Goal: Task Accomplishment & Management: Manage account settings

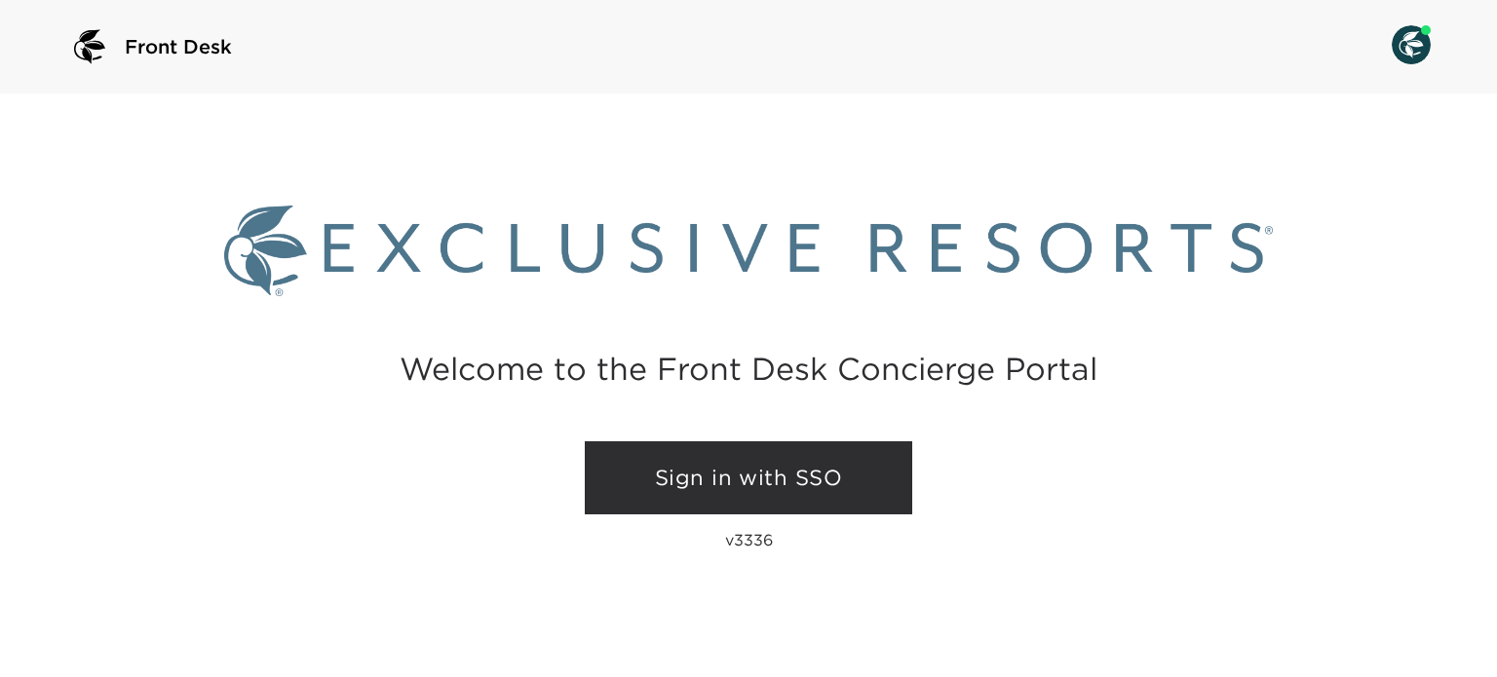
click at [709, 506] on link "Sign in with SSO" at bounding box center [748, 478] width 327 height 74
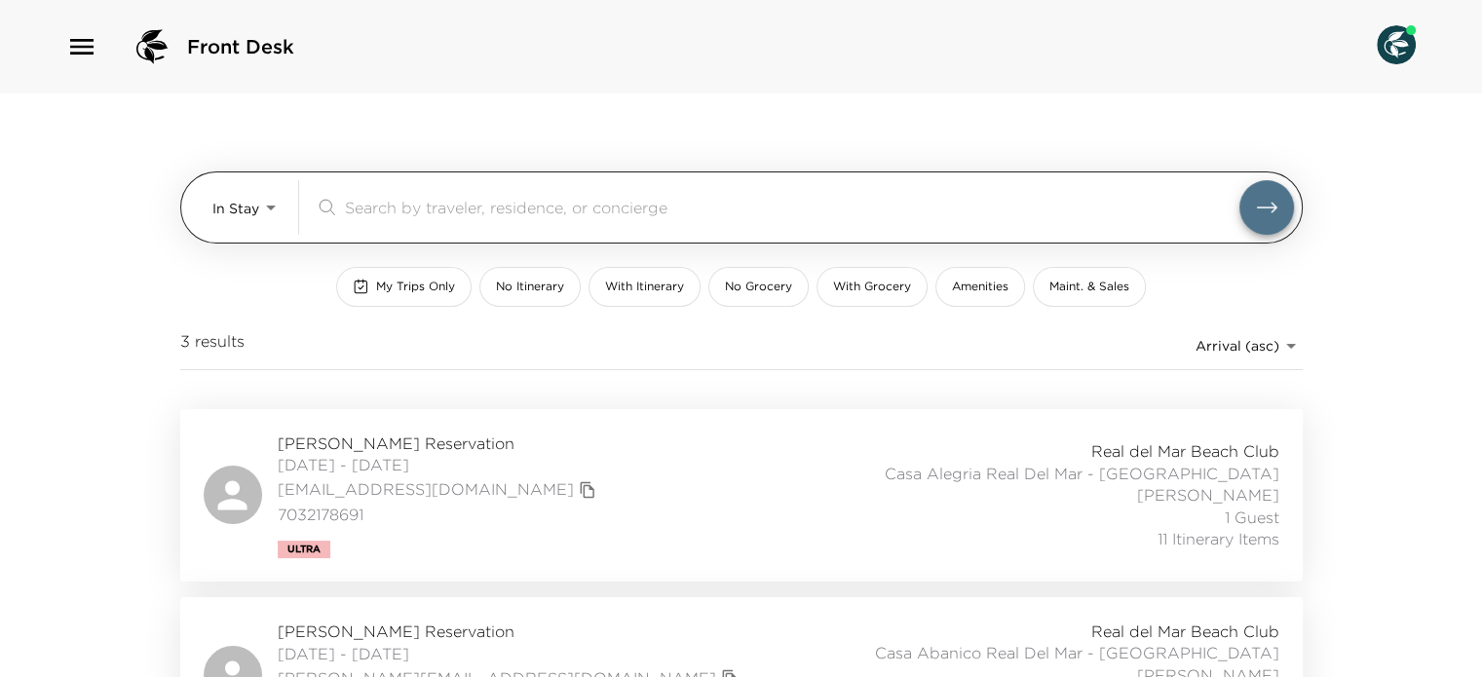
click at [718, 197] on input "search" at bounding box center [792, 207] width 895 height 22
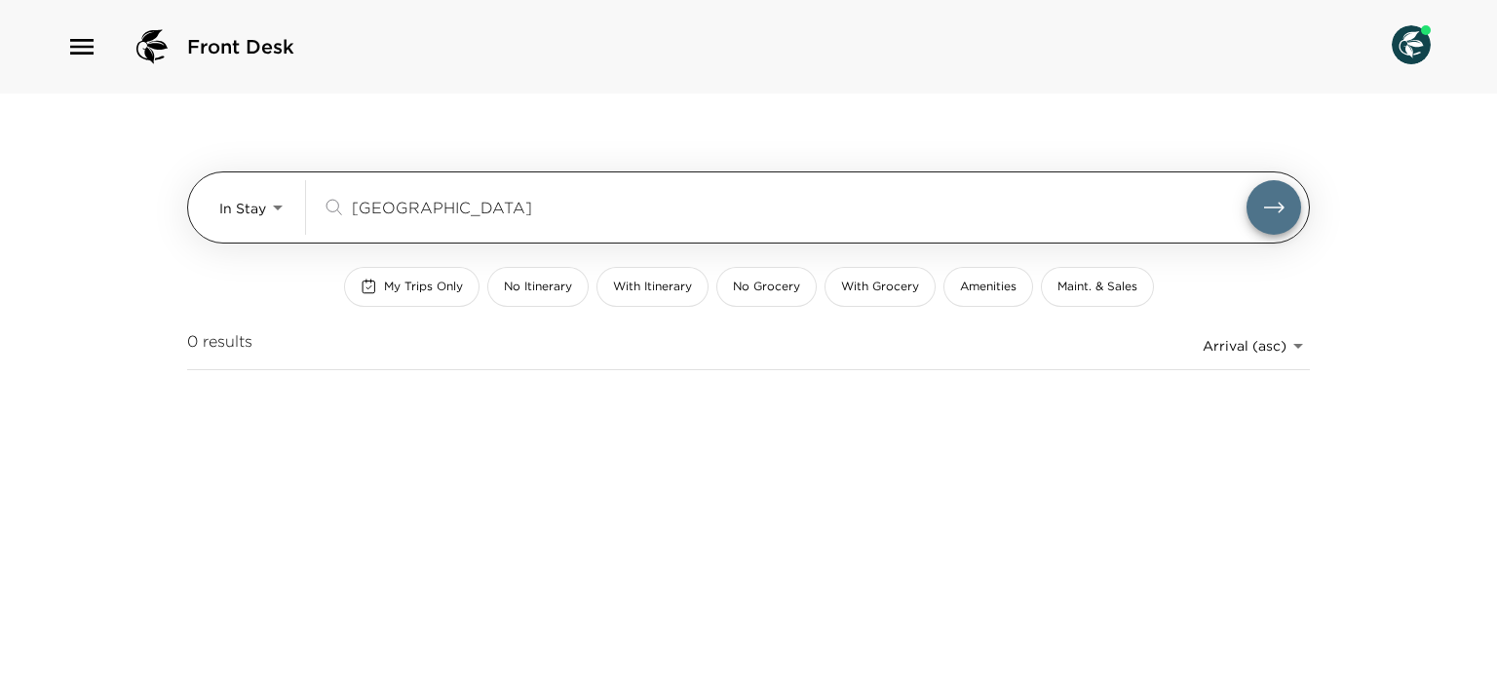
type input "lyon"
click at [283, 202] on body "Front Desk In Stay In-Stay lyon ​ My Trips Only No Itinerary With Itinerary No …" at bounding box center [748, 338] width 1497 height 677
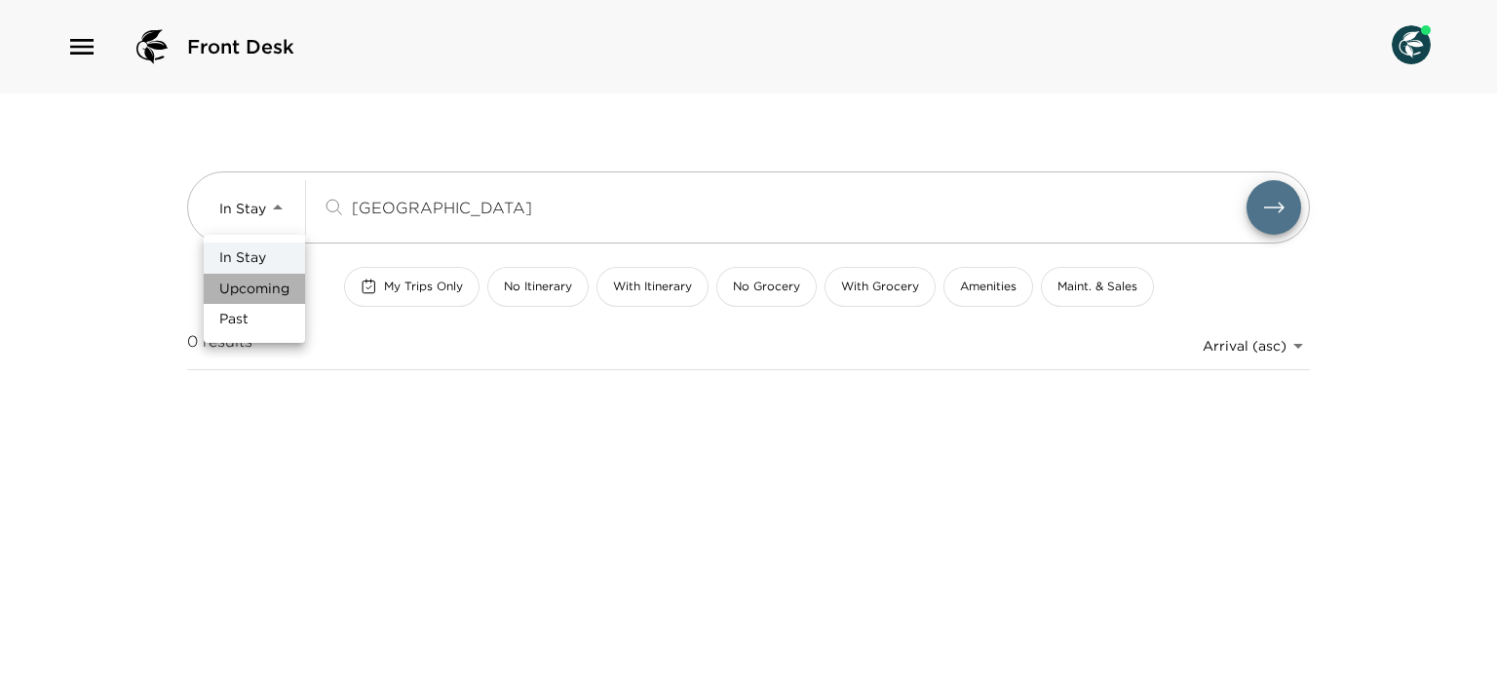
click at [264, 287] on span "Upcoming" at bounding box center [254, 289] width 70 height 19
type input "Upcoming"
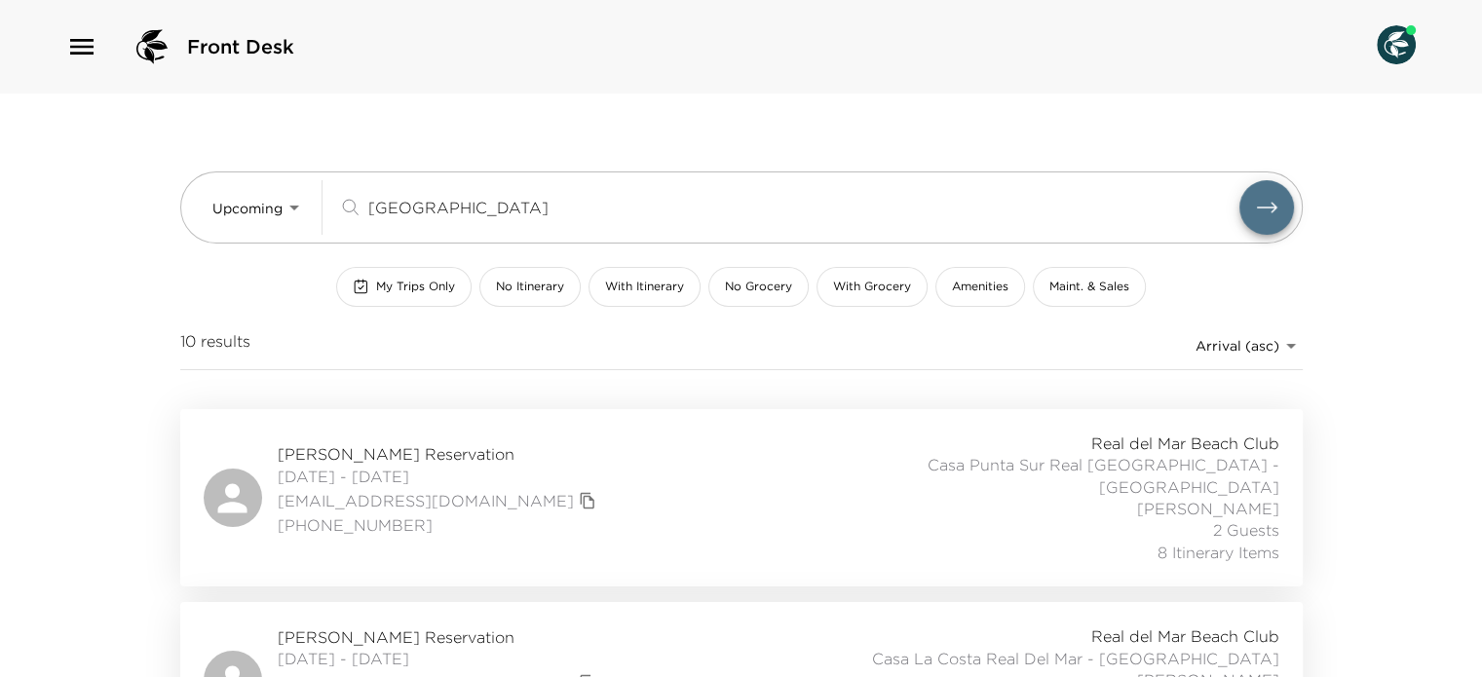
click at [544, 475] on div "Jeffrey Lyons Reservation 10/23/2025 - 10/26/2025 jlyons55@gmail.com (415) 454-…" at bounding box center [742, 498] width 1076 height 131
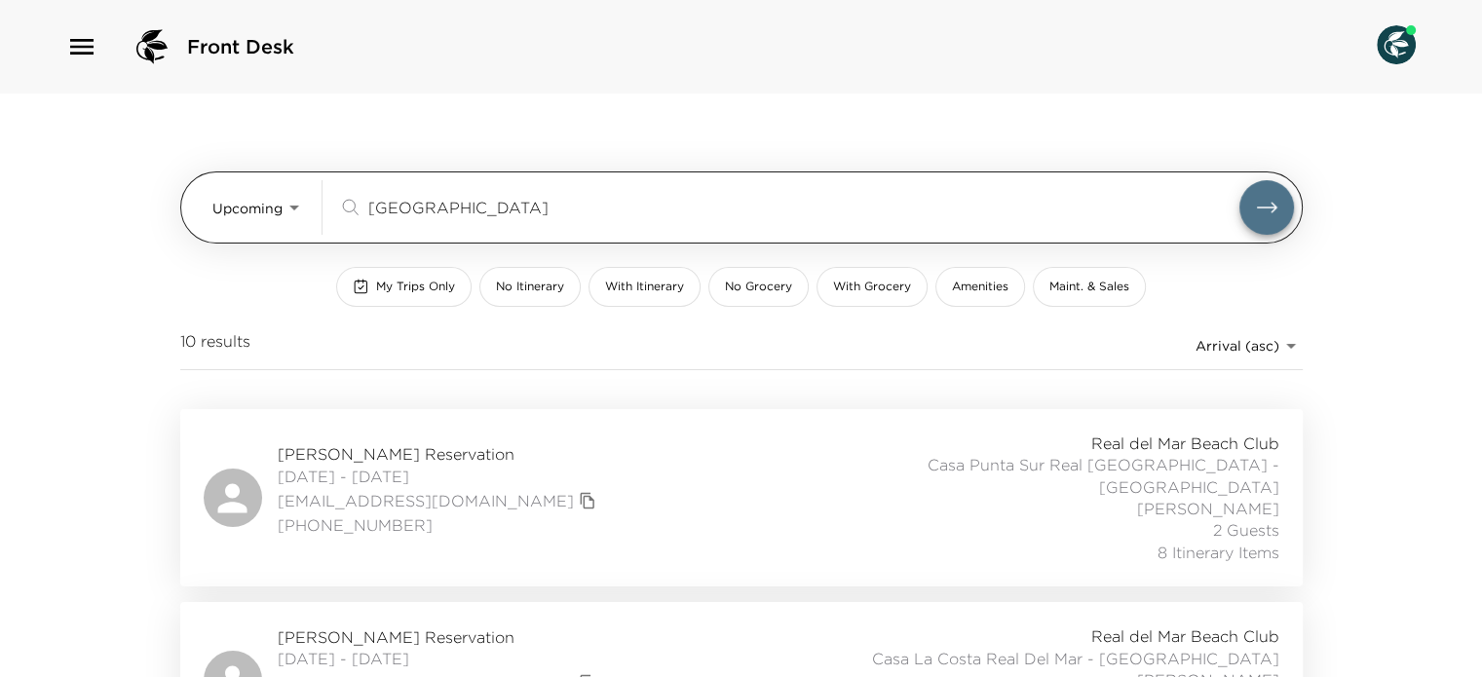
drag, startPoint x: 659, startPoint y: 220, endPoint x: 616, endPoint y: 212, distance: 43.6
click at [616, 212] on div "lyon ​" at bounding box center [816, 207] width 956 height 55
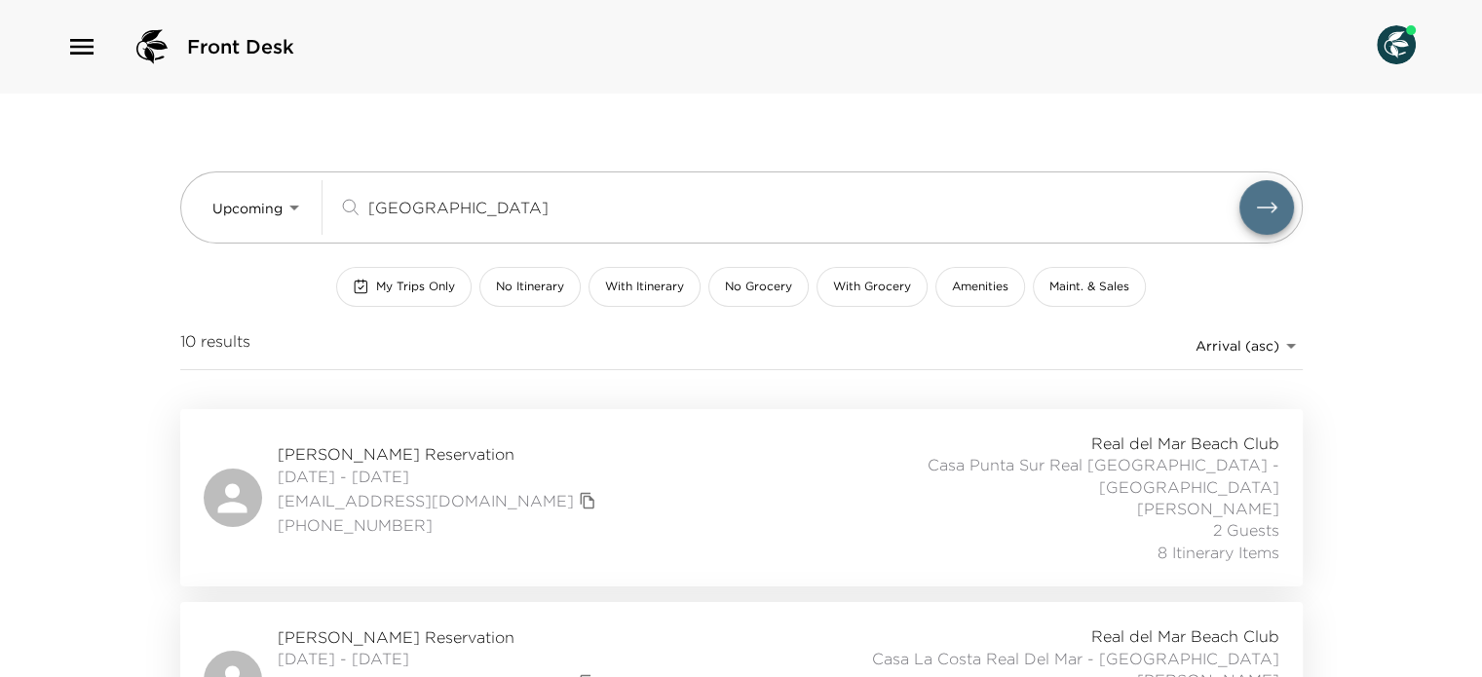
drag, startPoint x: 613, startPoint y: 211, endPoint x: 228, endPoint y: 167, distance: 387.6
click at [228, 167] on div "Upcoming Upcoming lyon ​ My Trips Only No Itinerary With Itinerary No Grocery W…" at bounding box center [741, 252] width 1123 height 316
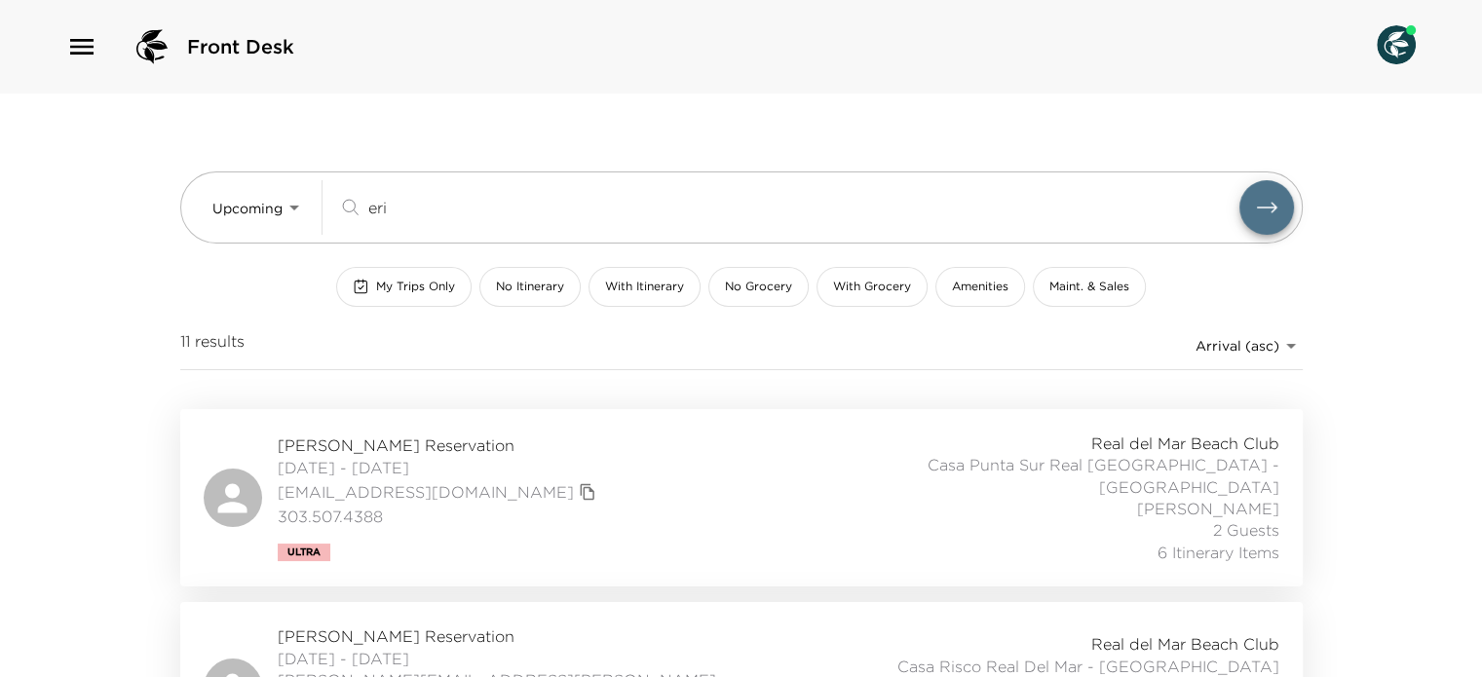
type input "eri"
click at [606, 500] on div "Erin Johns Reservation 10/05/2025 - 10/08/2025 ejohns@exclusiveresorts.com 303.…" at bounding box center [742, 498] width 1076 height 131
click at [683, 479] on div "Erin Johns Reservation 10/05/2025 - 10/08/2025 ejohns@exclusiveresorts.com 303.…" at bounding box center [742, 498] width 1076 height 131
drag, startPoint x: 400, startPoint y: 198, endPoint x: 144, endPoint y: 243, distance: 259.2
click at [144, 243] on div "Front Desk Upcoming Upcoming eri ​ My Trips Only No Itinerary With Itinerary No…" at bounding box center [741, 338] width 1482 height 677
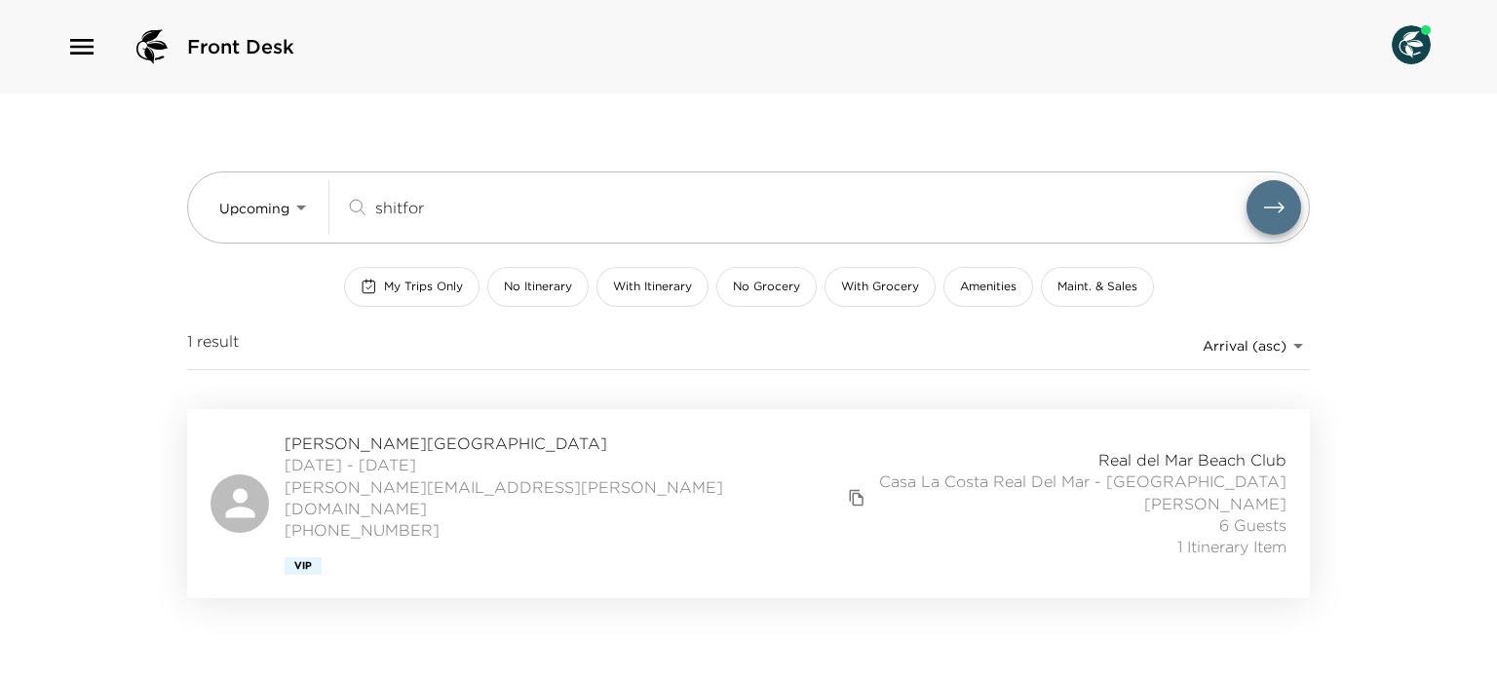
type input "shitfor"
click at [640, 517] on div "Sara Whitford Reservation 11/23/2025 - 11/30/2025 whitford.sarae@gmail.com 303-…" at bounding box center [749, 504] width 1076 height 142
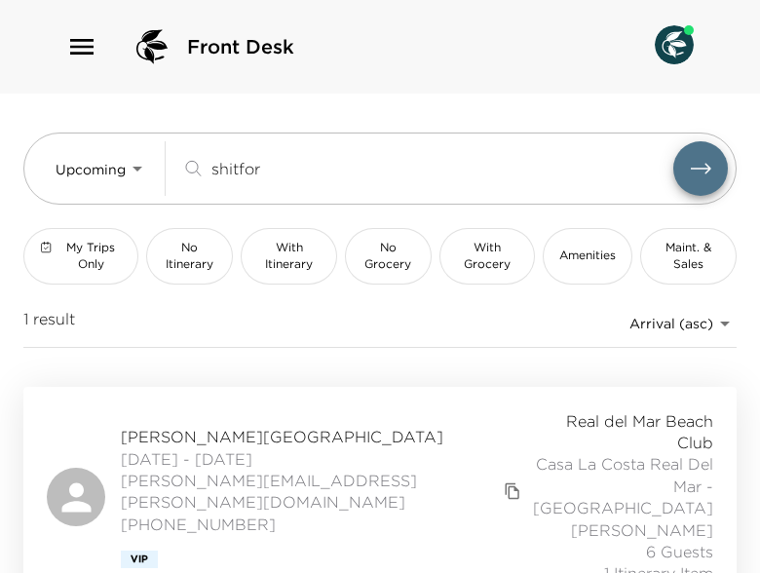
drag, startPoint x: 291, startPoint y: 172, endPoint x: -48, endPoint y: 160, distance: 339.4
click at [0, 160] on html "Front Desk Upcoming Upcoming shitfor ​ My Trips Only No Itinerary With Itinerar…" at bounding box center [380, 286] width 760 height 573
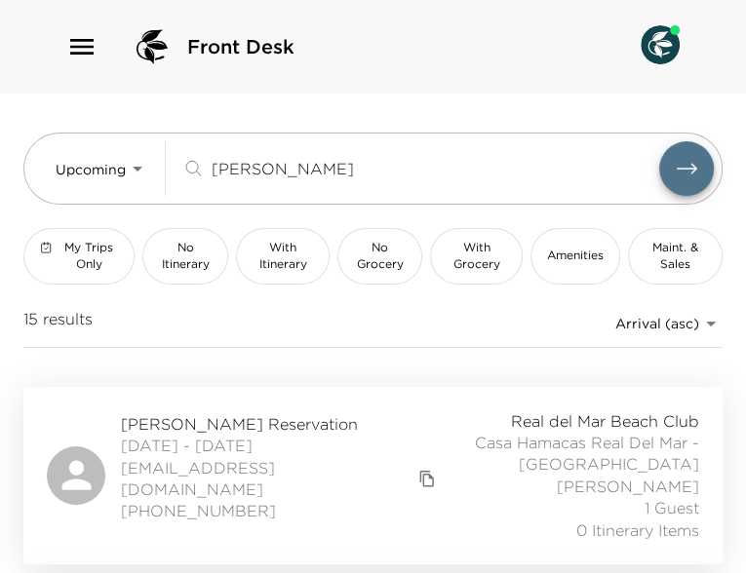
type input "david"
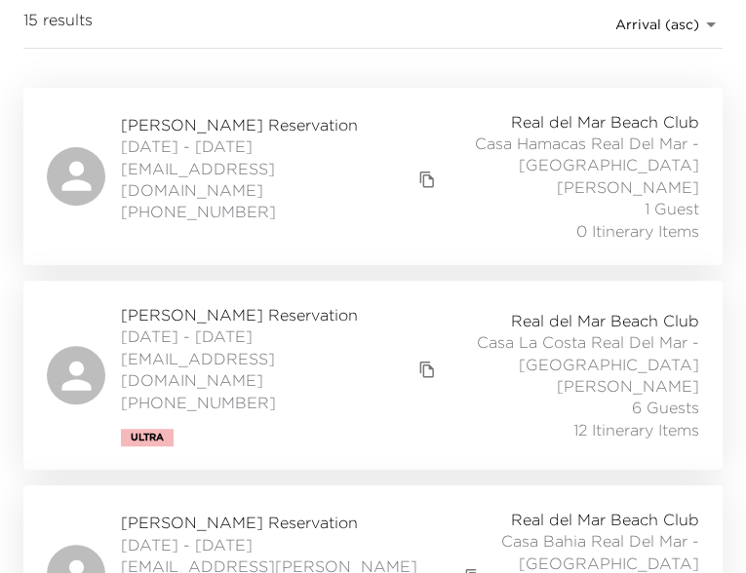
scroll to position [296, 0]
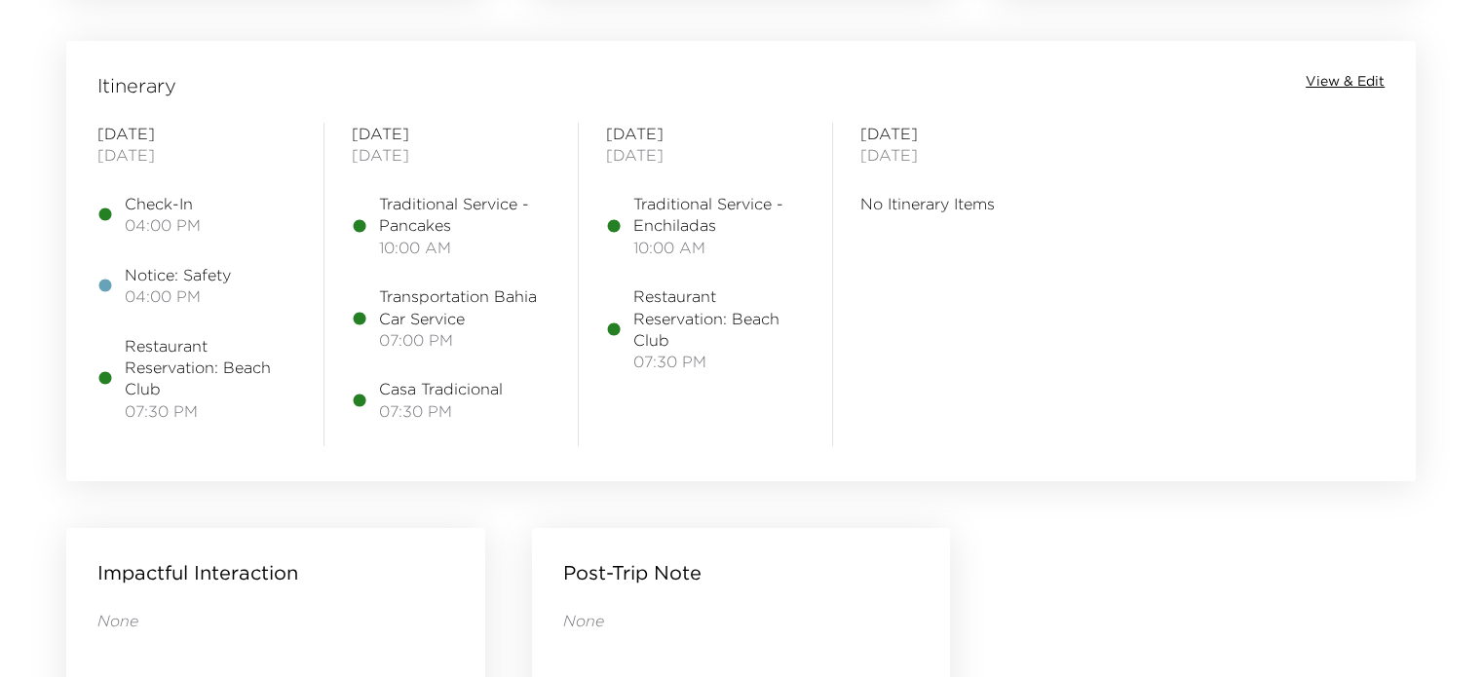
scroll to position [1586, 0]
click at [1343, 87] on span "View & Edit" at bounding box center [1345, 80] width 79 height 19
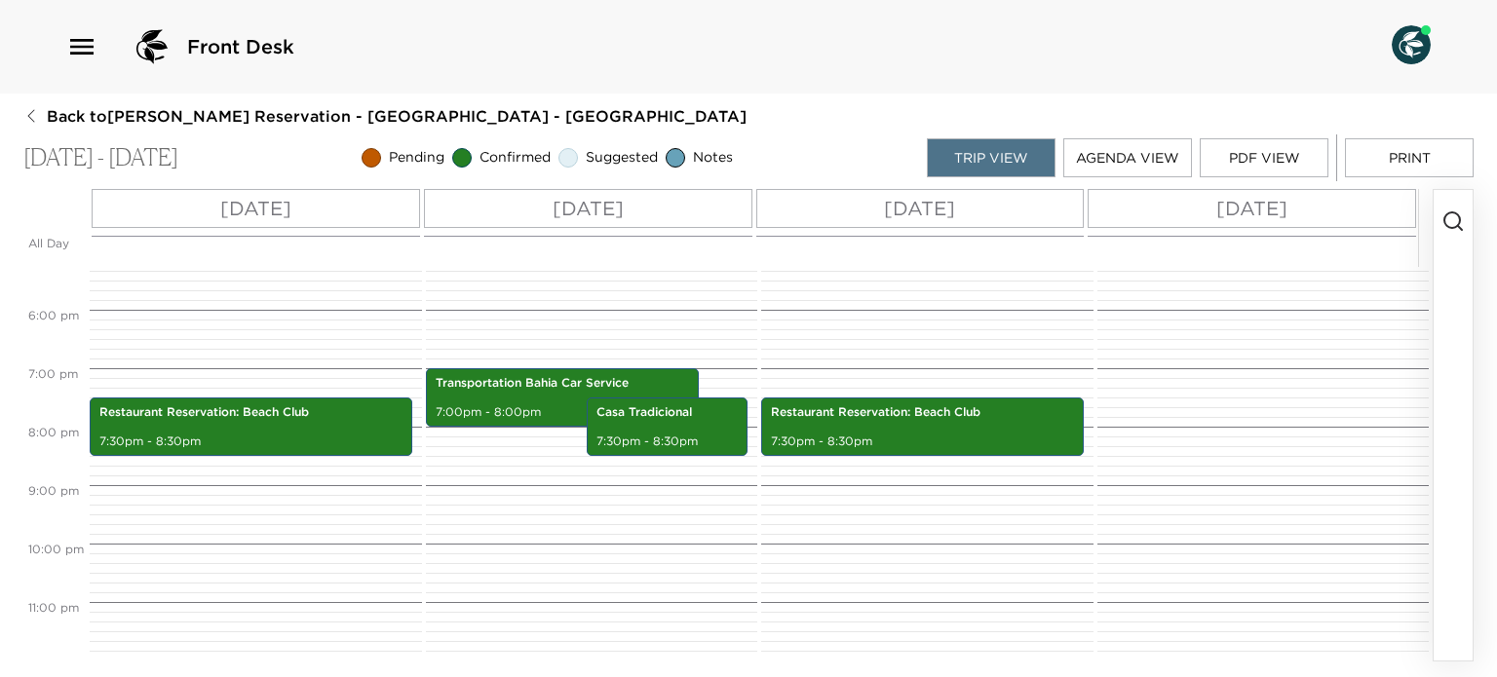
scroll to position [1009, 0]
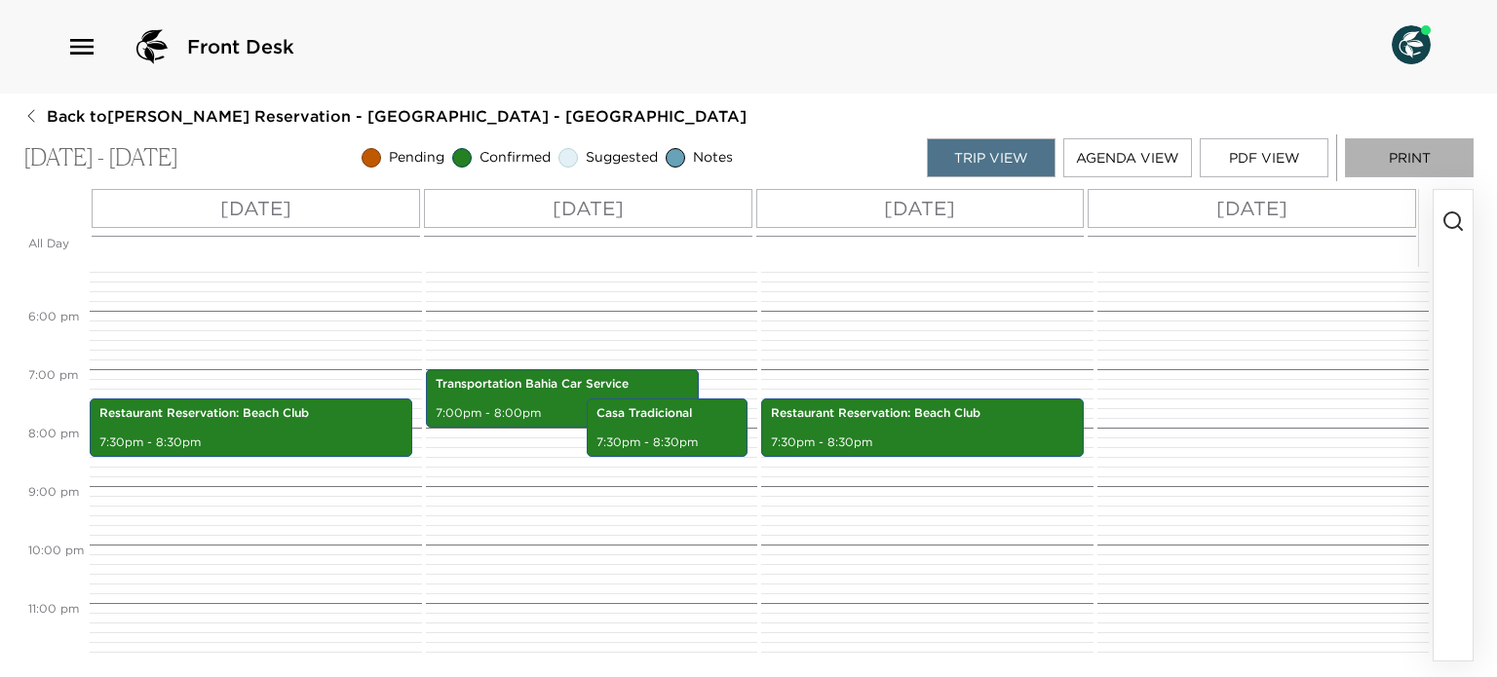
click at [1407, 154] on button "Print" at bounding box center [1409, 157] width 129 height 39
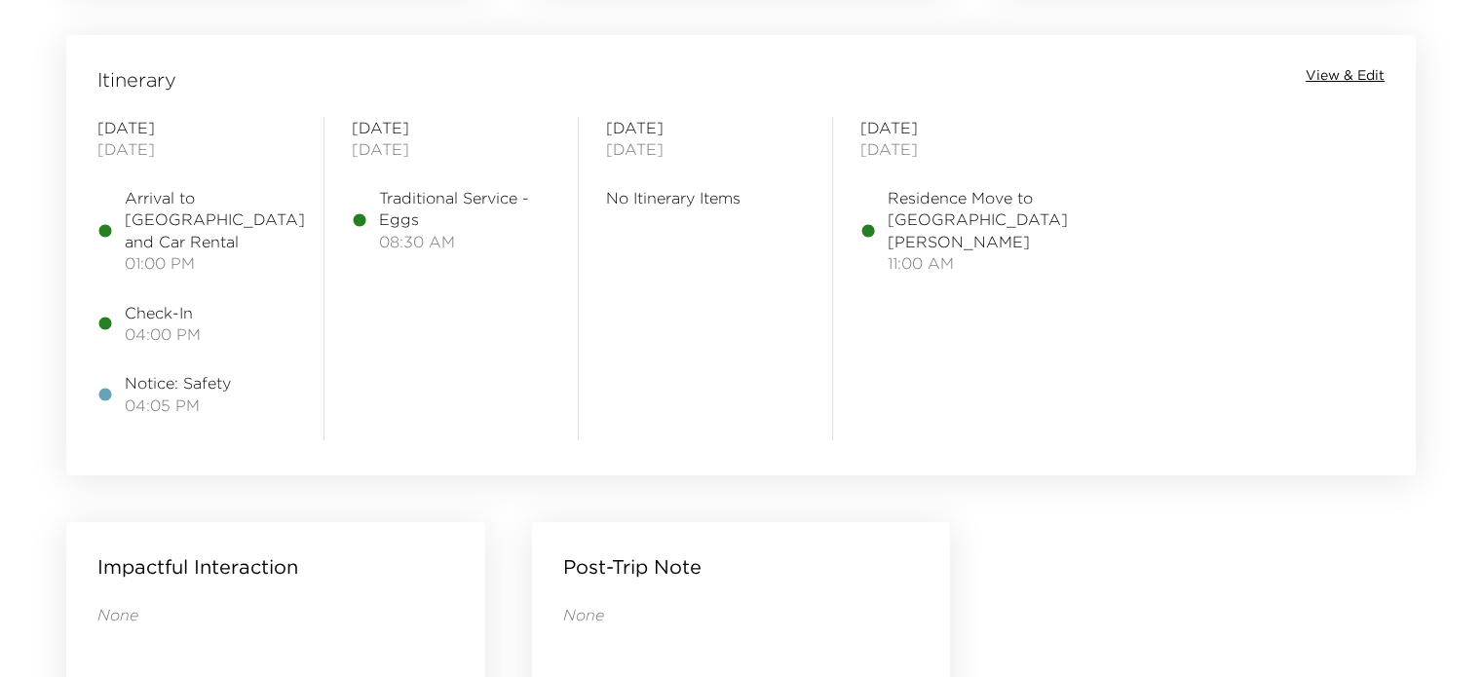
scroll to position [1591, 0]
click at [1325, 72] on span "View & Edit" at bounding box center [1345, 75] width 79 height 19
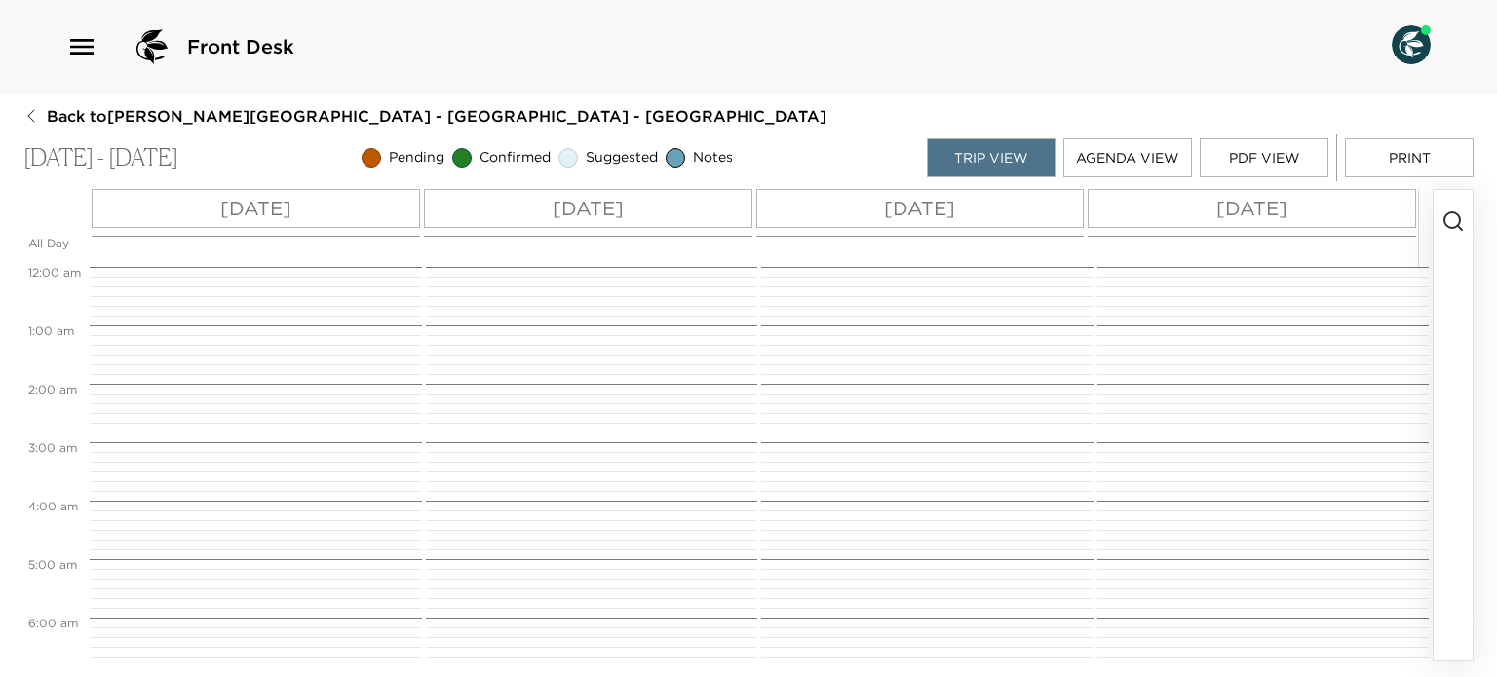
scroll to position [497, 0]
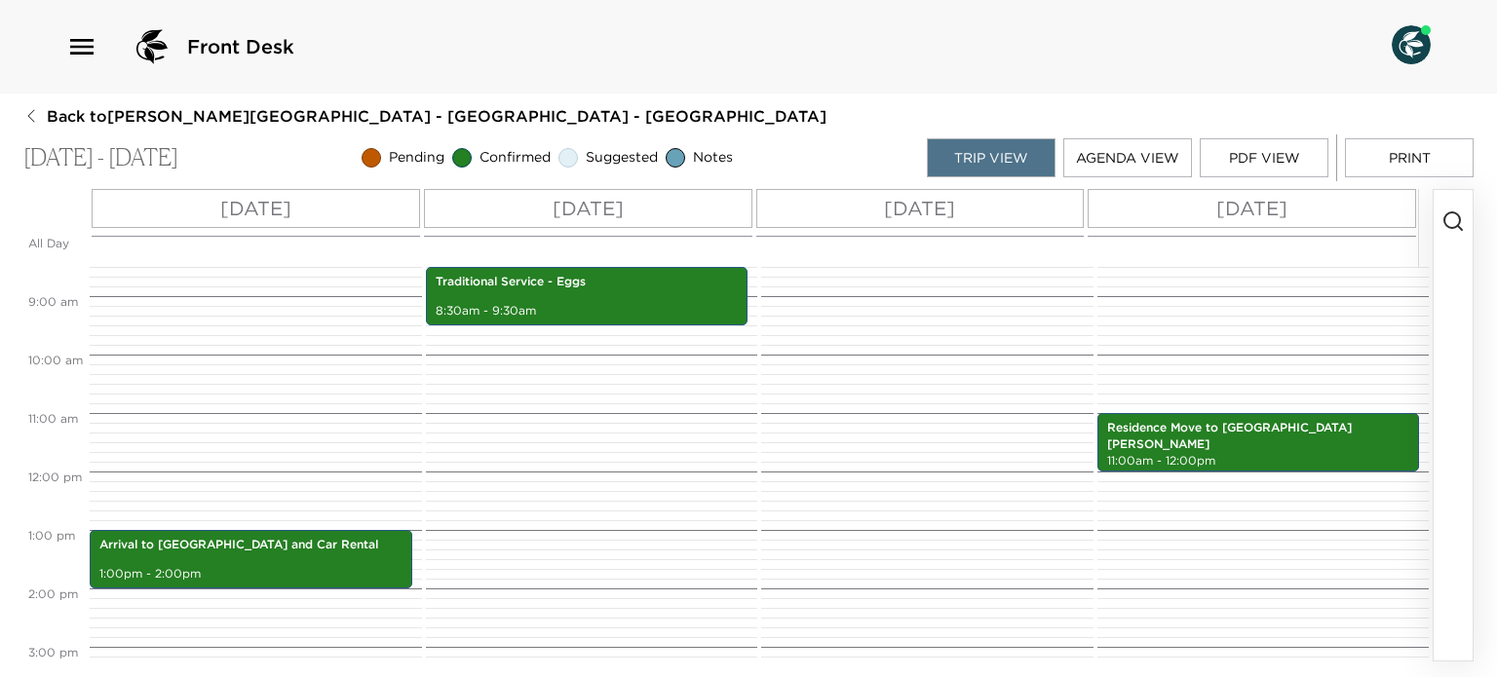
click at [1459, 227] on line "button" at bounding box center [1460, 228] width 4 height 4
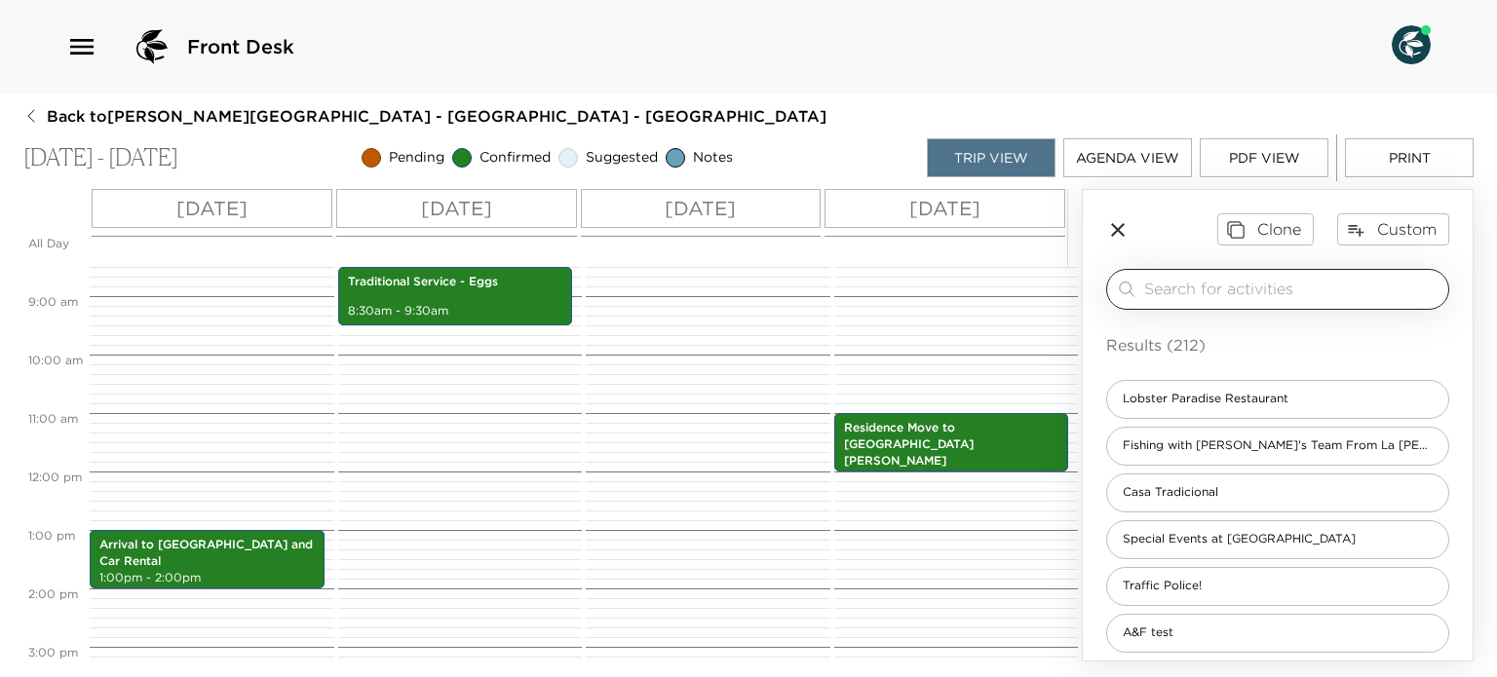
click at [1245, 285] on input "search" at bounding box center [1292, 289] width 296 height 22
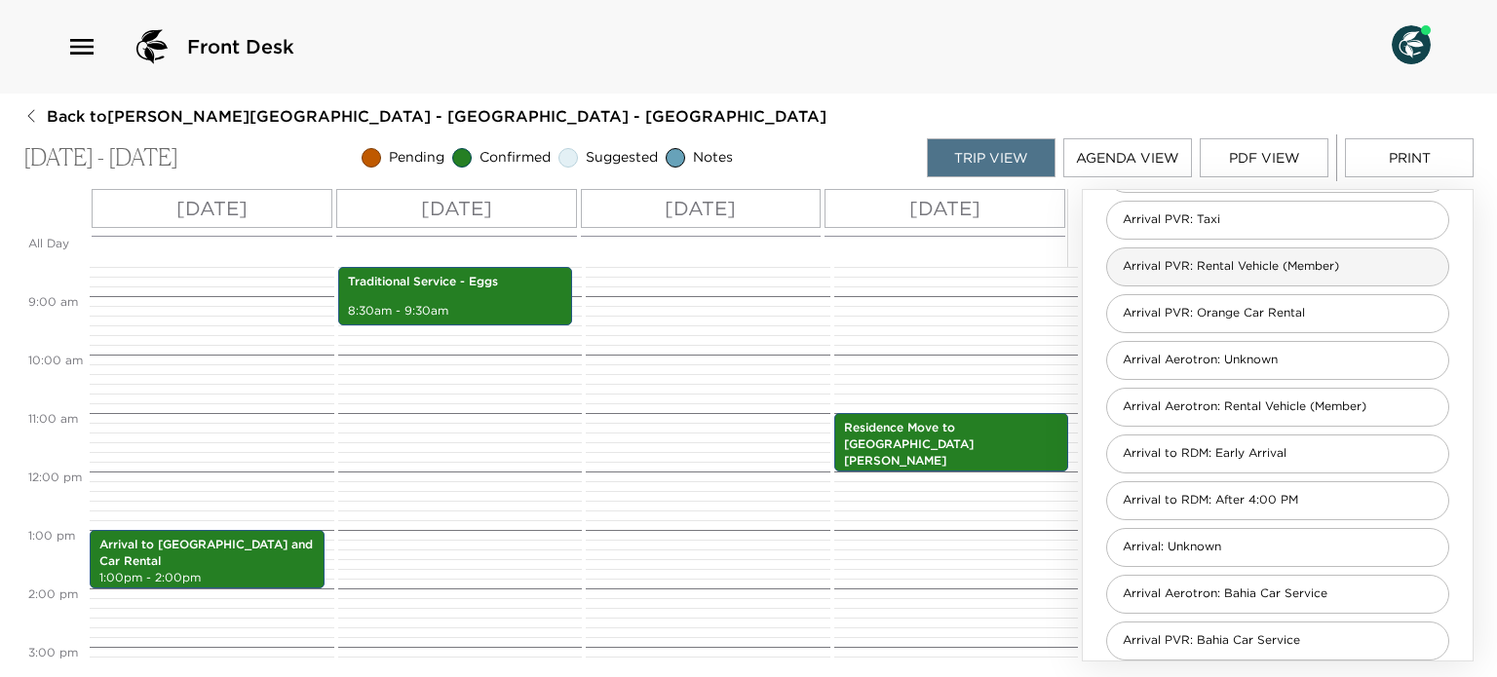
scroll to position [261, 0]
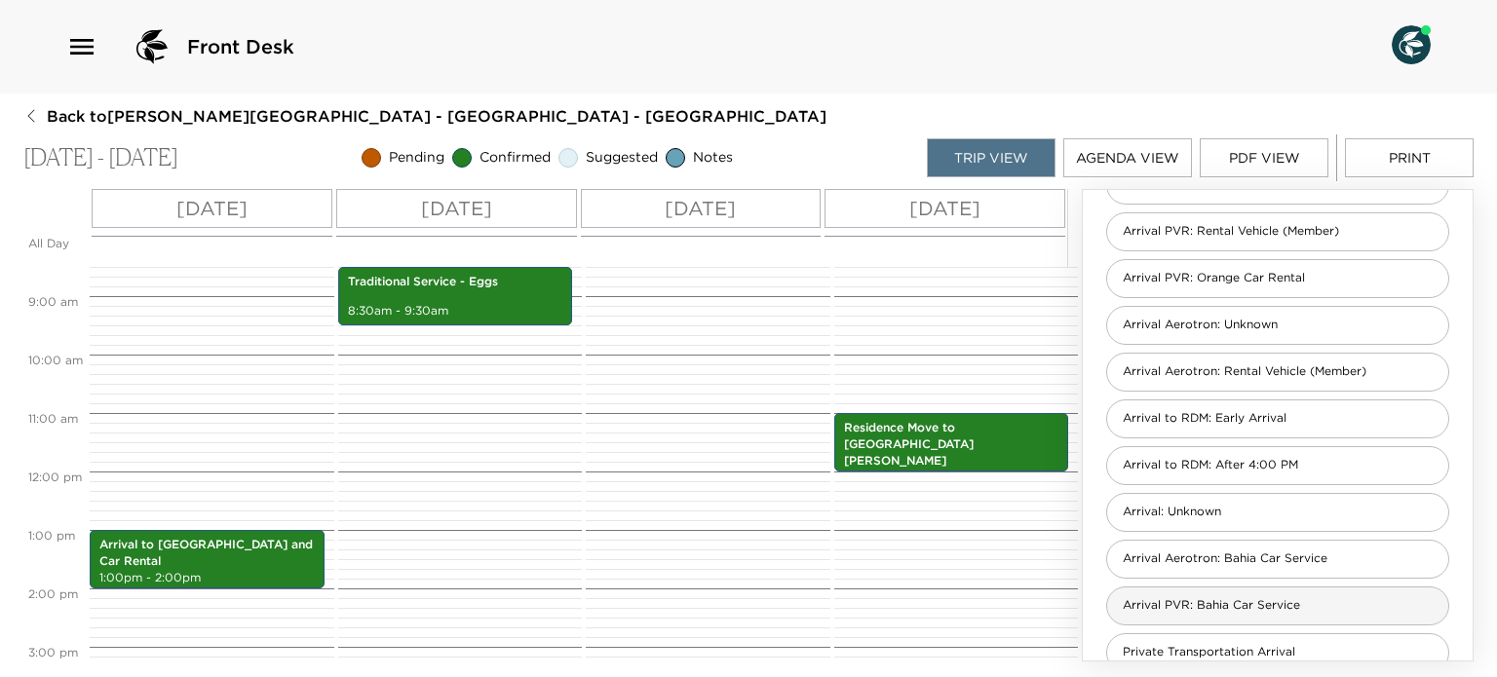
type input "arrival"
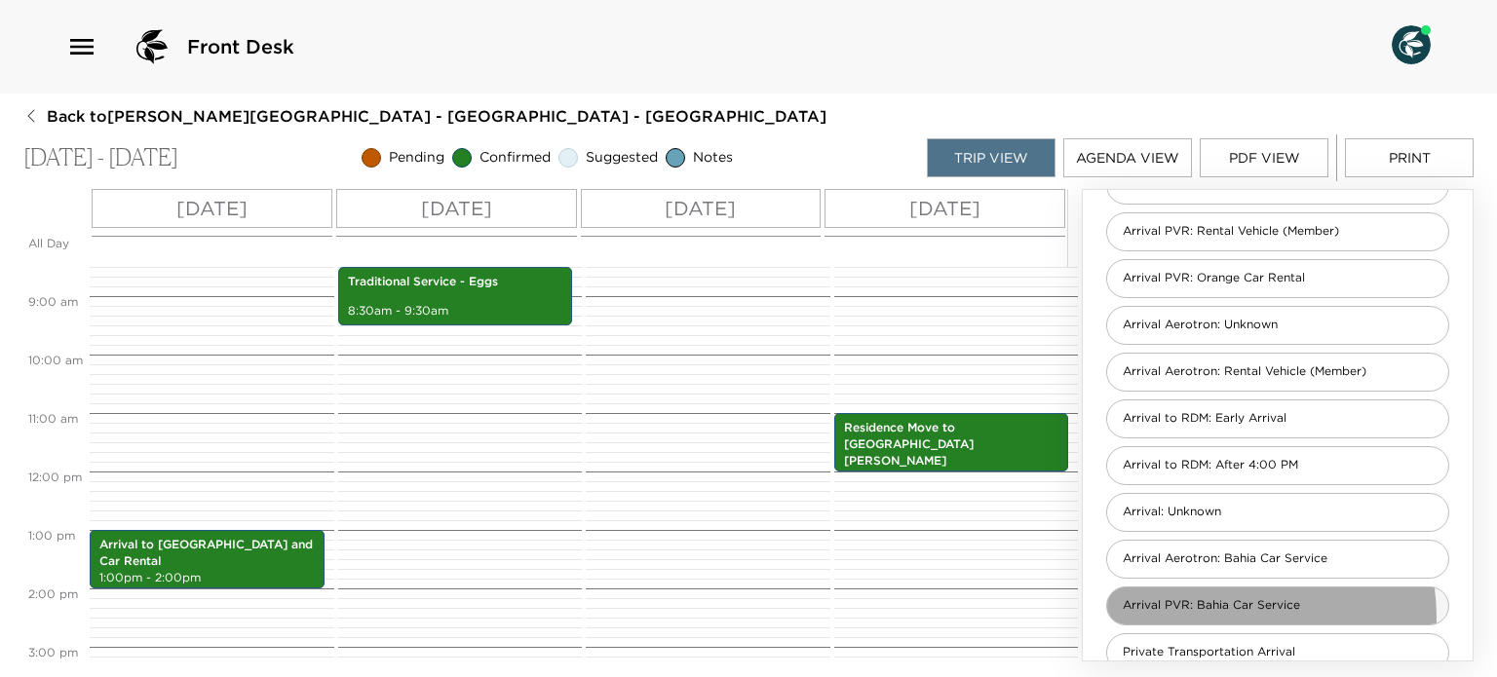
click at [1210, 616] on div "Arrival PVR: Bahia Car Service" at bounding box center [1277, 606] width 343 height 39
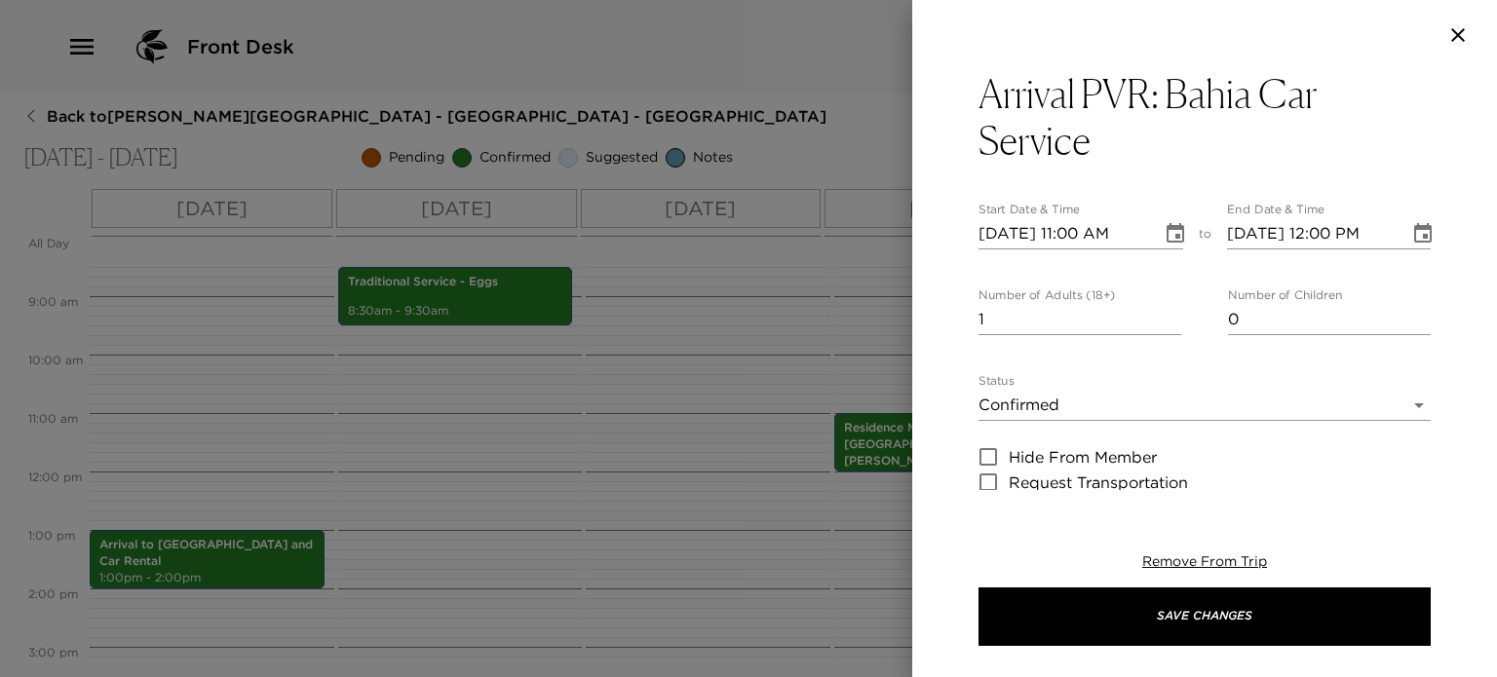
type textarea "I anticipate your arrival on --- Airlines flight number --- and have confirmed …"
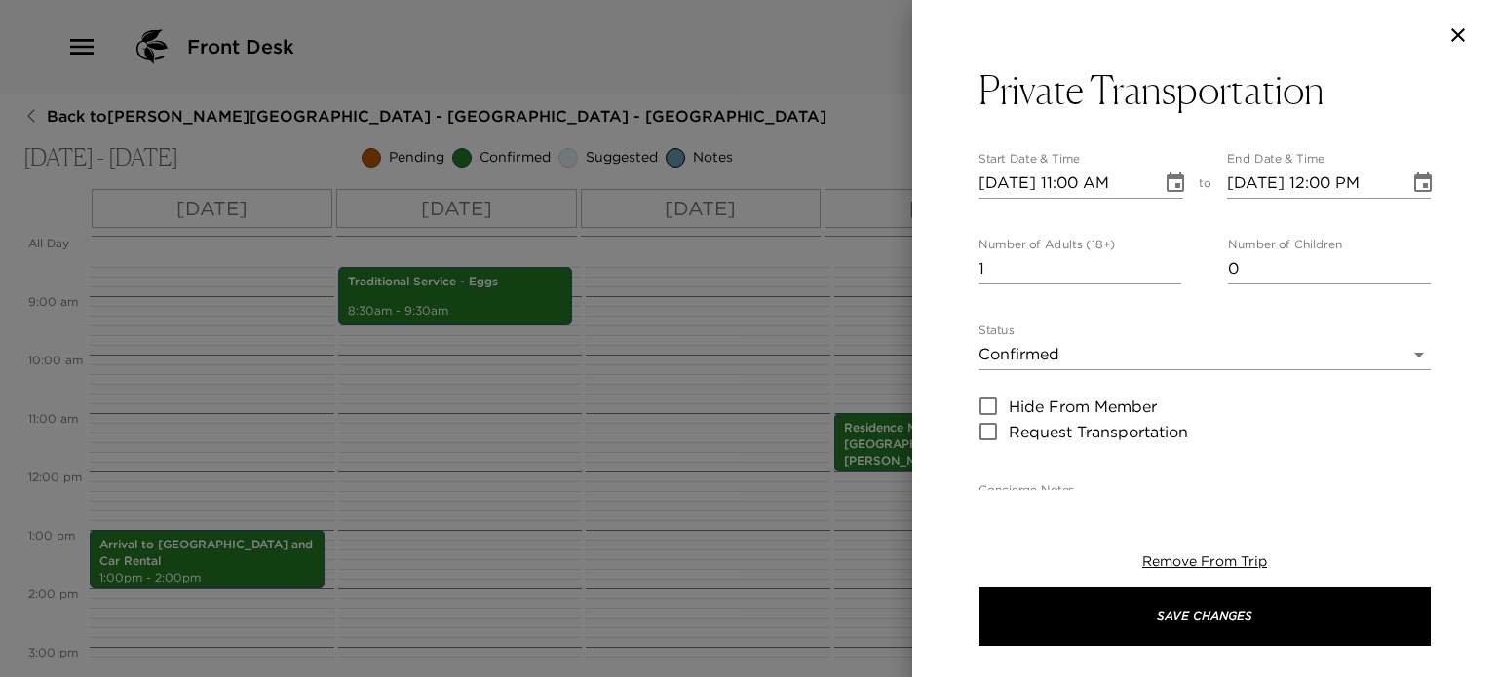
scroll to position [96, 0]
click at [1074, 169] on input "10/05/2025 11:00 AM" at bounding box center [1063, 184] width 170 height 31
type input "10/05/2025 12:57 PM"
type input "10/05/2025 01:57 PM"
type input "10/05/2025 12:57 PM"
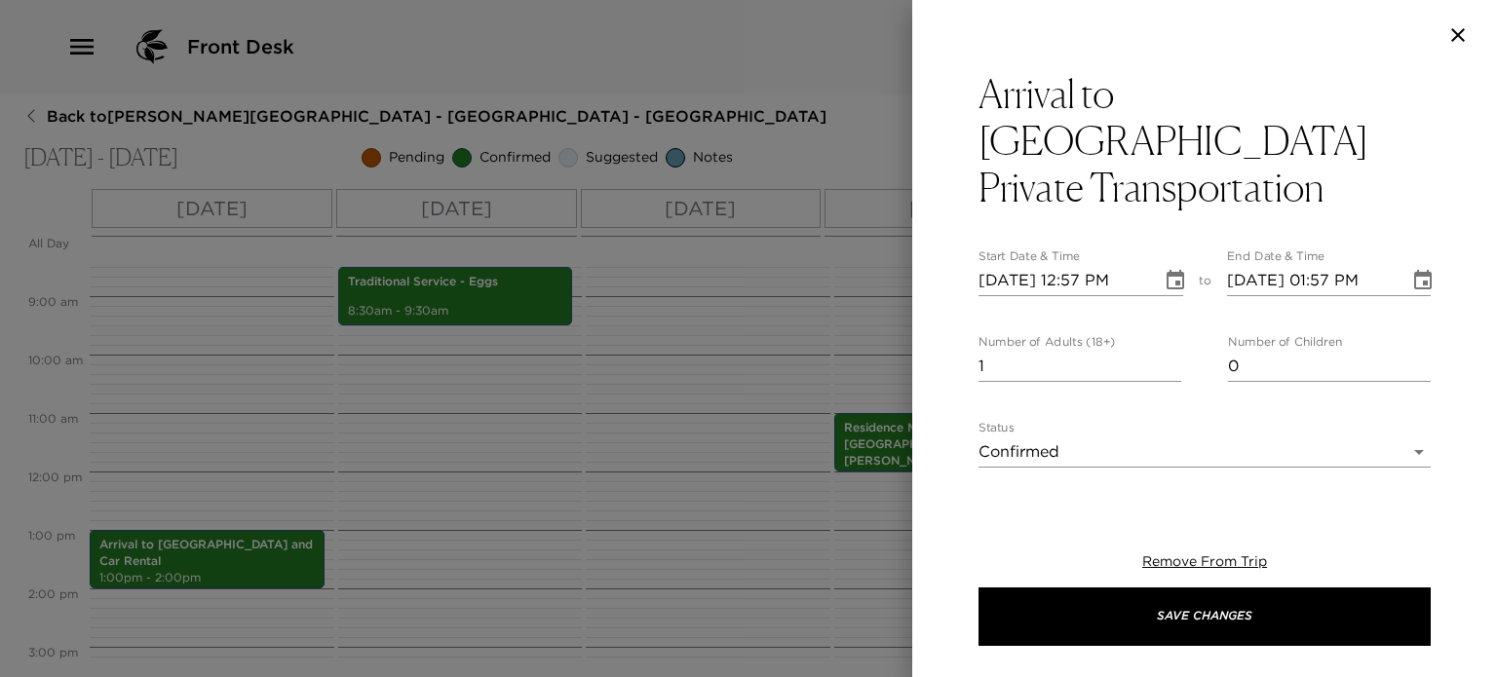
type textarea "I anticipate your arrival on United Airlines flight number 1708 and have confir…"
click at [1083, 265] on input "10/05/2025 12:57 PM" at bounding box center [1063, 280] width 170 height 31
type input "10/05/2025 02:57 PM"
type input "10/05/2025 03:57 PM"
click at [1017, 265] on input "10/05/2025 02:38 PM" at bounding box center [1063, 280] width 170 height 31
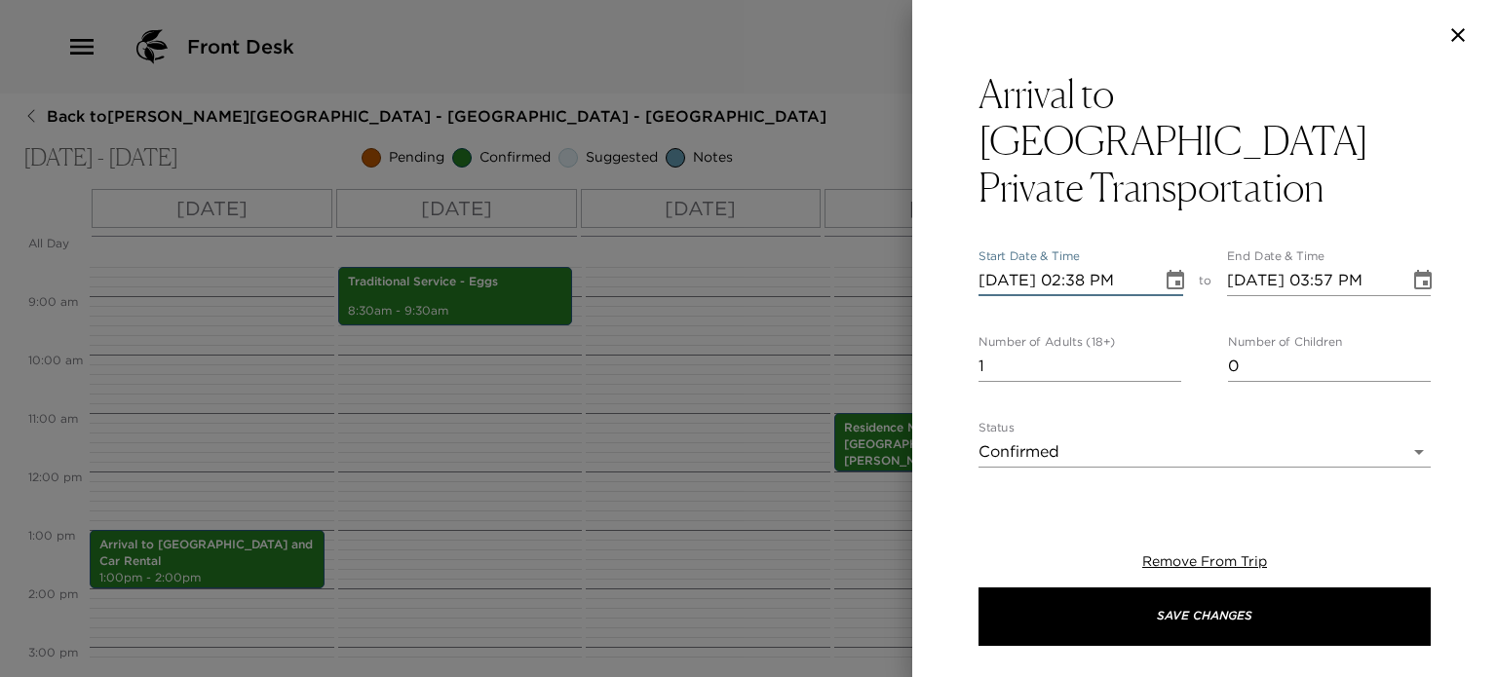
type input "10/09/2025 02:38 PM"
type input "10/09/2025 03:38 PM"
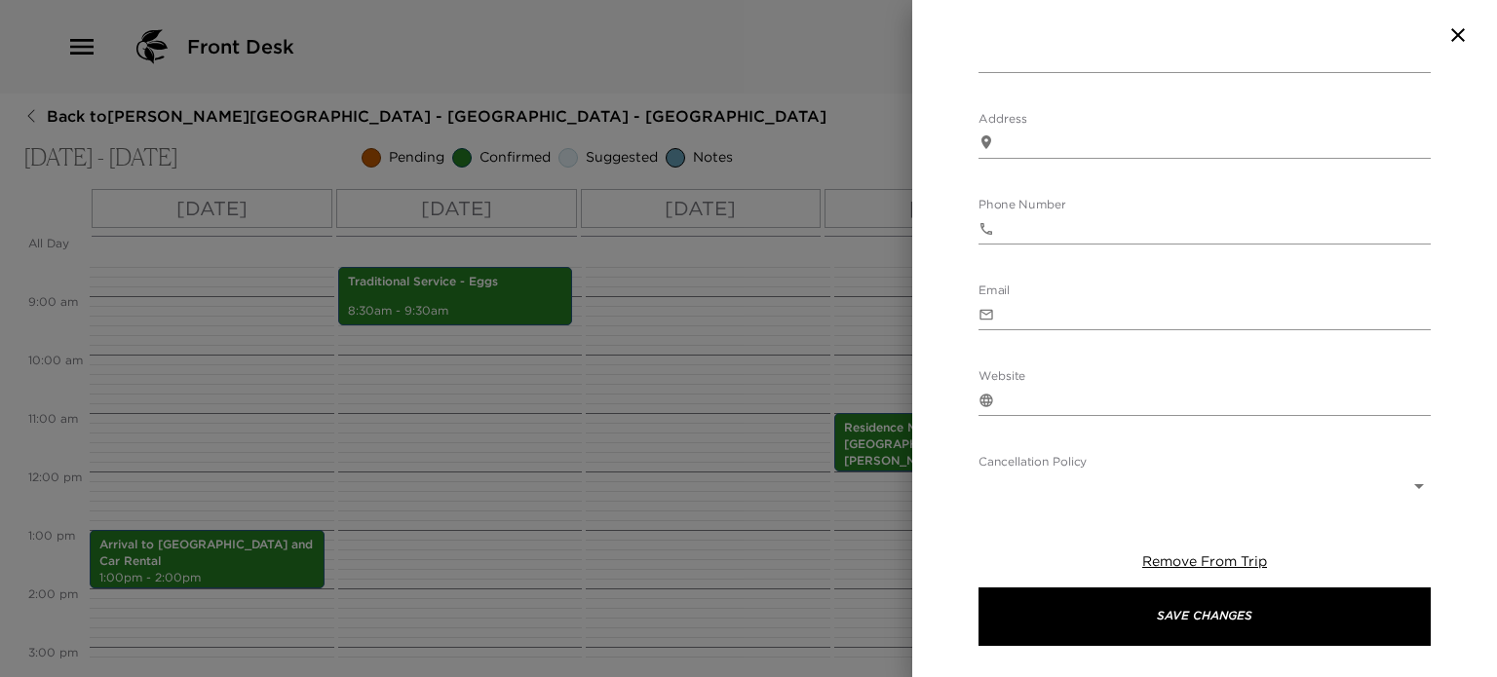
scroll to position [1433, 0]
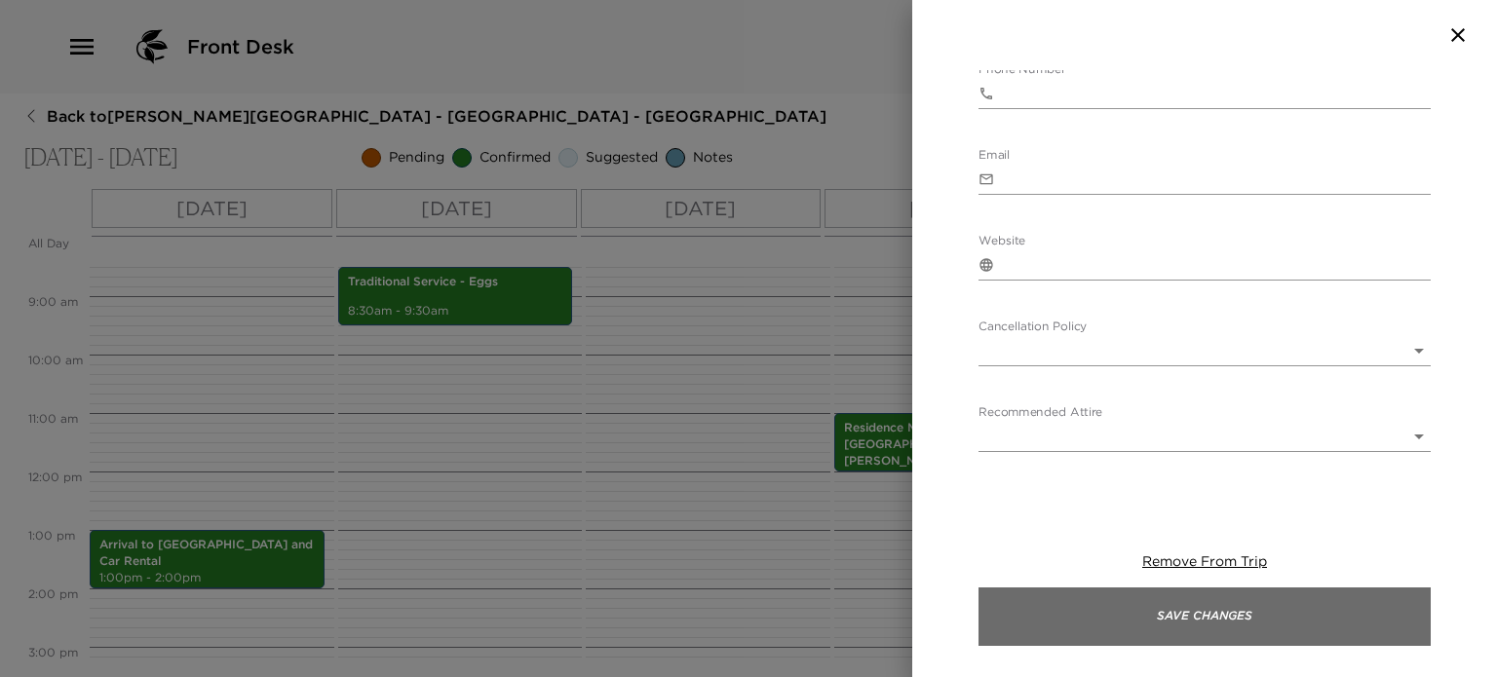
type input "10/09/2025 02:38 PM"
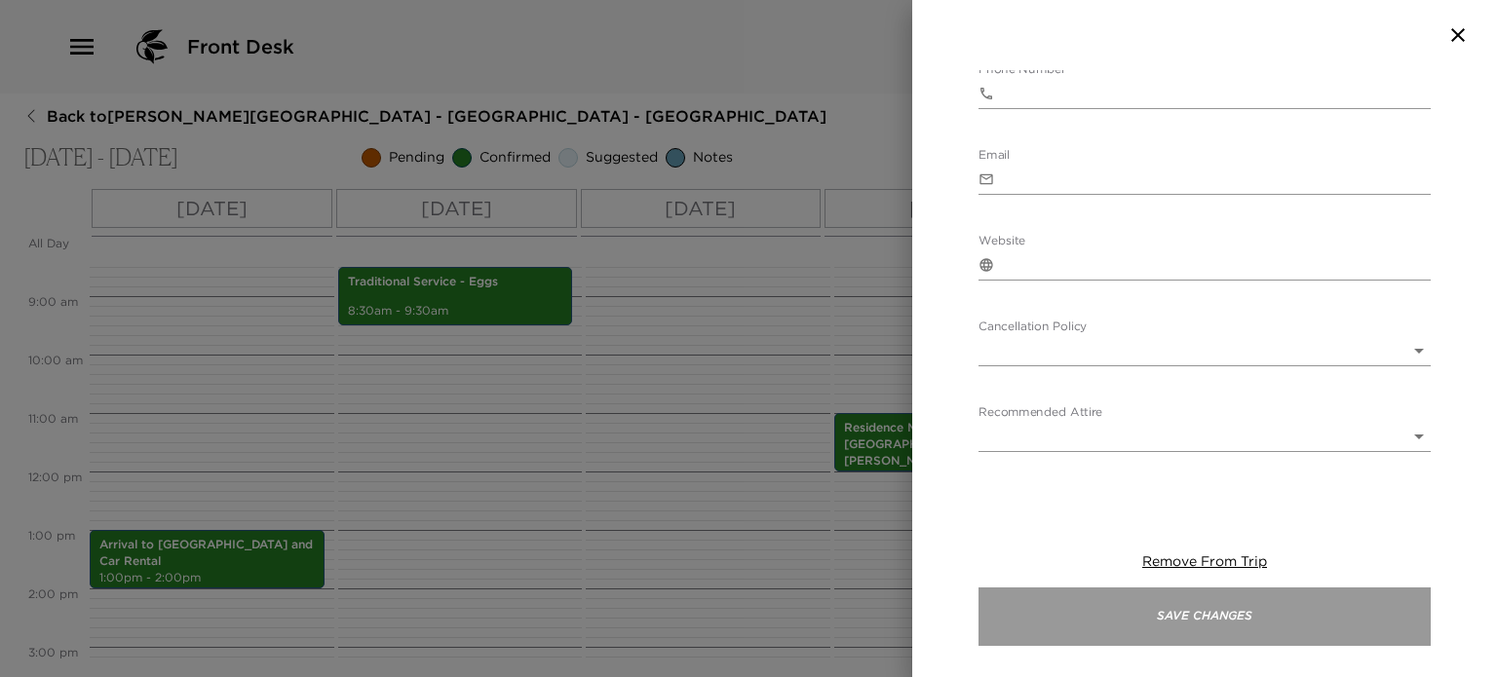
click at [1119, 634] on button "Save Changes" at bounding box center [1204, 617] width 452 height 58
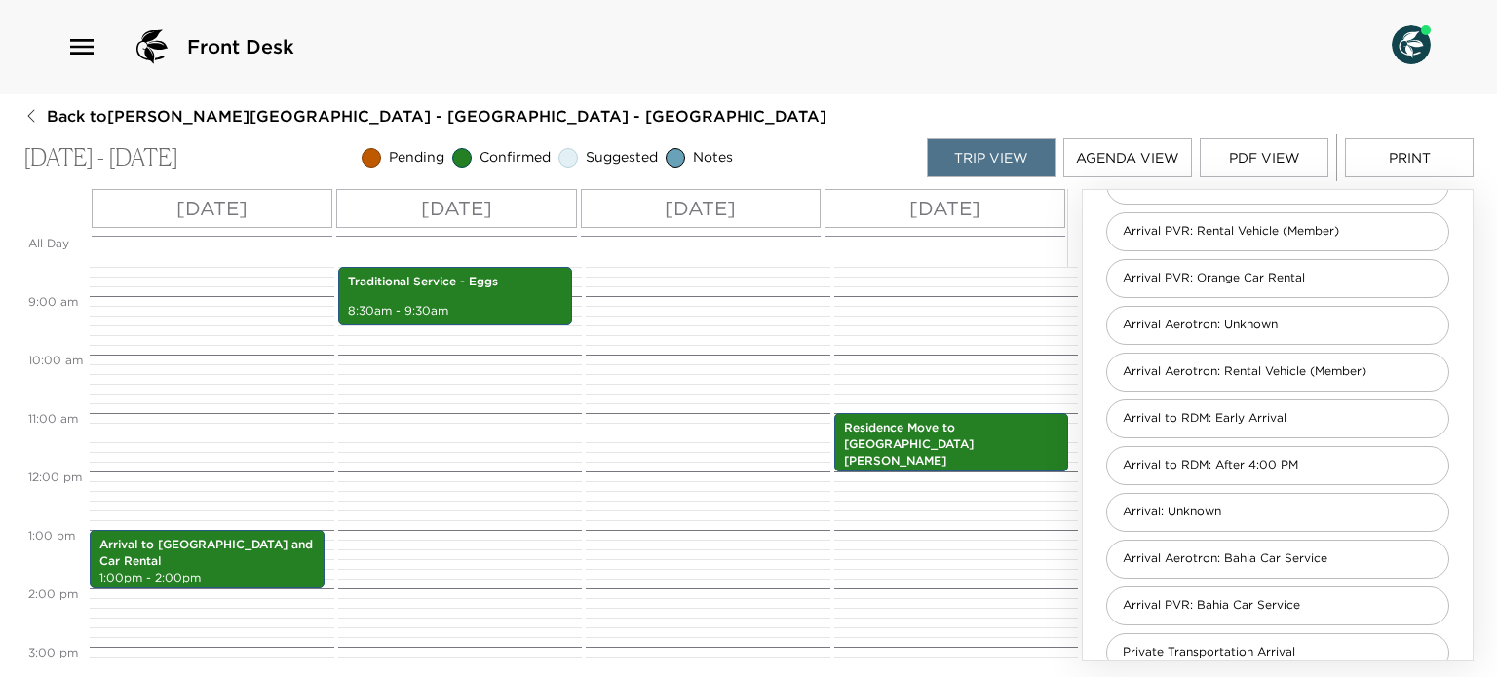
click at [1437, 149] on button "Print" at bounding box center [1409, 157] width 129 height 39
